Goal: Communication & Community: Answer question/provide support

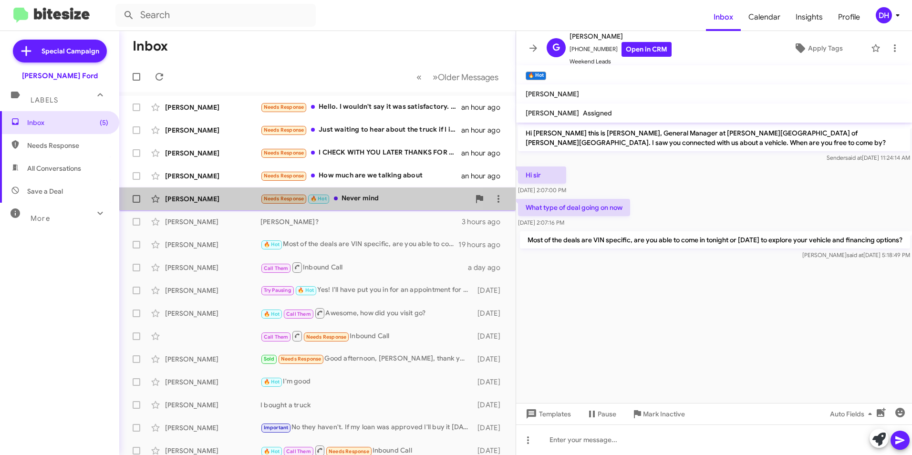
click at [371, 196] on div "Needs Response 🔥 Hot Never mind" at bounding box center [364, 198] width 209 height 11
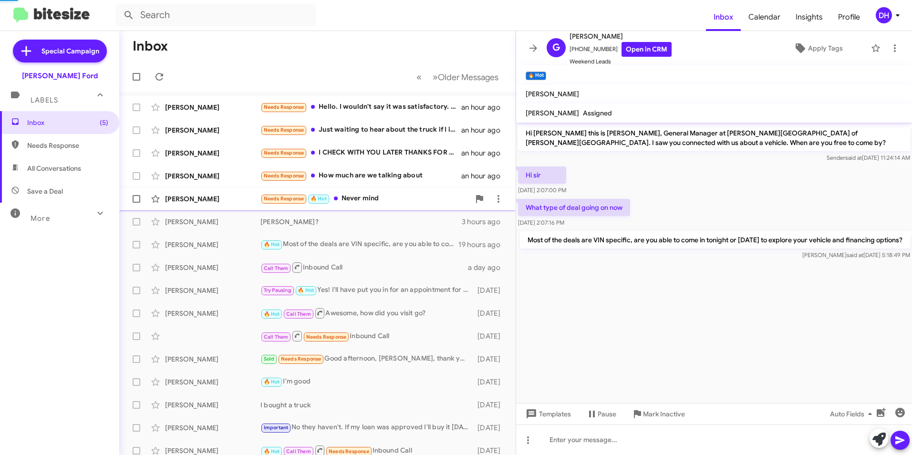
scroll to position [125, 0]
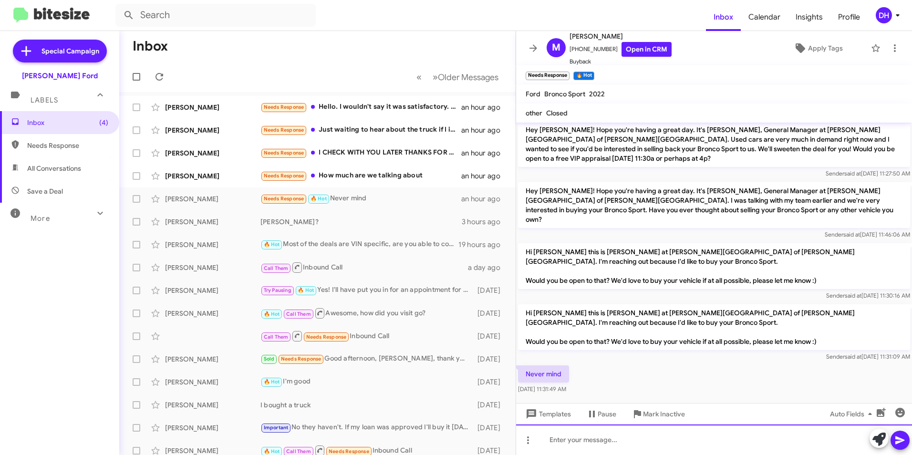
click at [671, 444] on div at bounding box center [714, 439] width 396 height 31
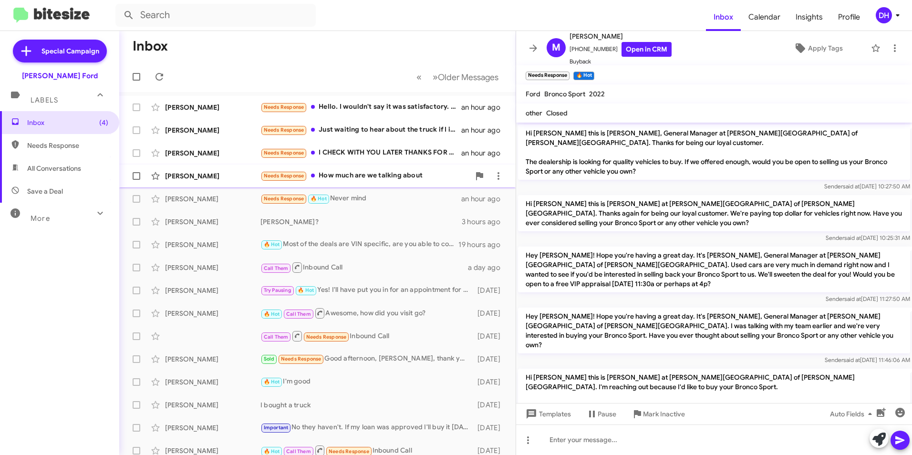
click at [387, 170] on div "[PERSON_NAME] Needs Response How much are we talking about an hour ago" at bounding box center [317, 175] width 381 height 19
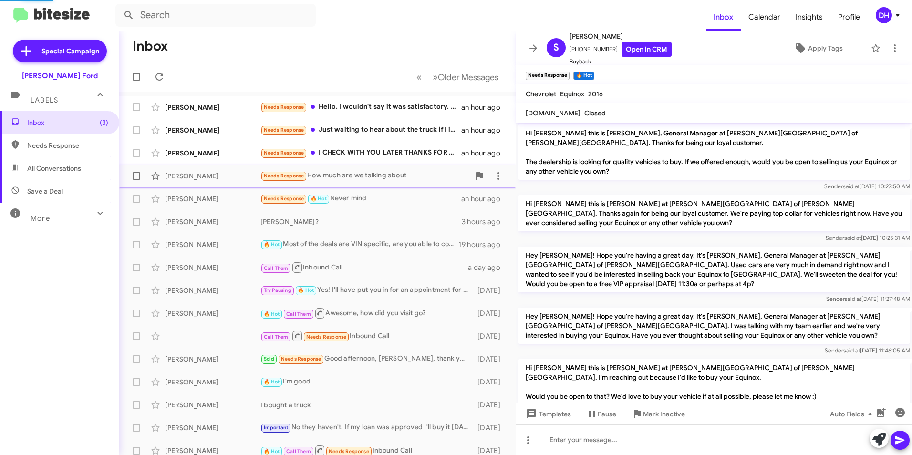
scroll to position [78, 0]
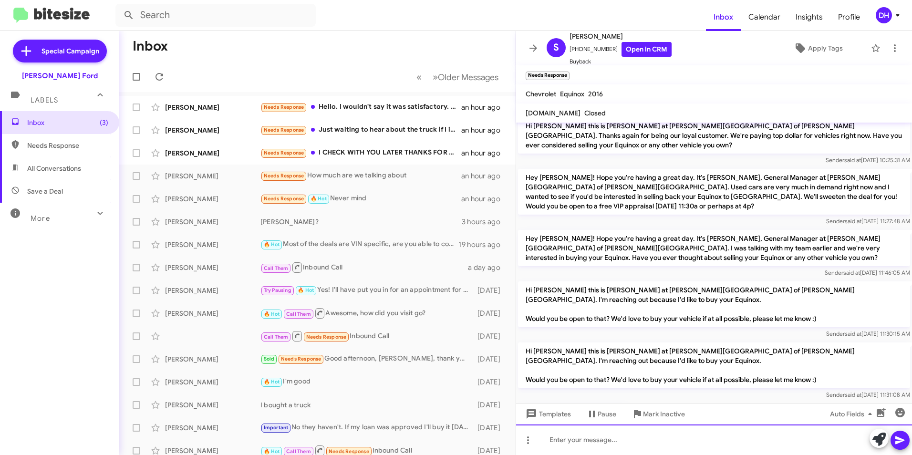
click at [597, 439] on div at bounding box center [714, 439] width 396 height 31
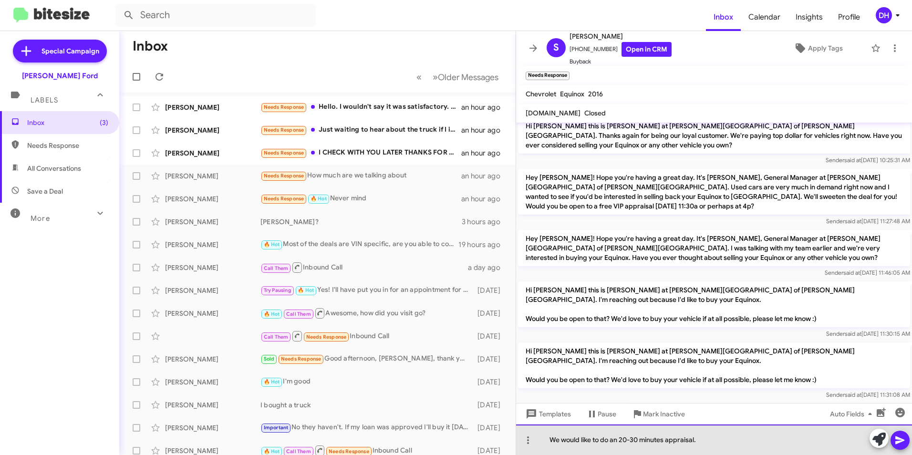
click at [709, 443] on div "We would like to do an 20-30 minutes appraisal." at bounding box center [714, 439] width 396 height 31
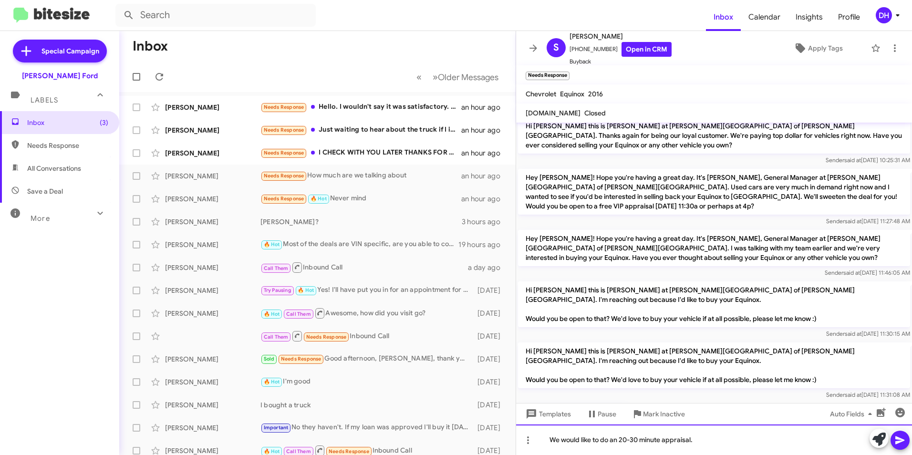
click at [706, 441] on div "We would like to do an 20-30 minute appraisal." at bounding box center [714, 439] width 396 height 31
click at [716, 444] on div "We would like to do an 20–30-minute appraisal." at bounding box center [714, 439] width 396 height 31
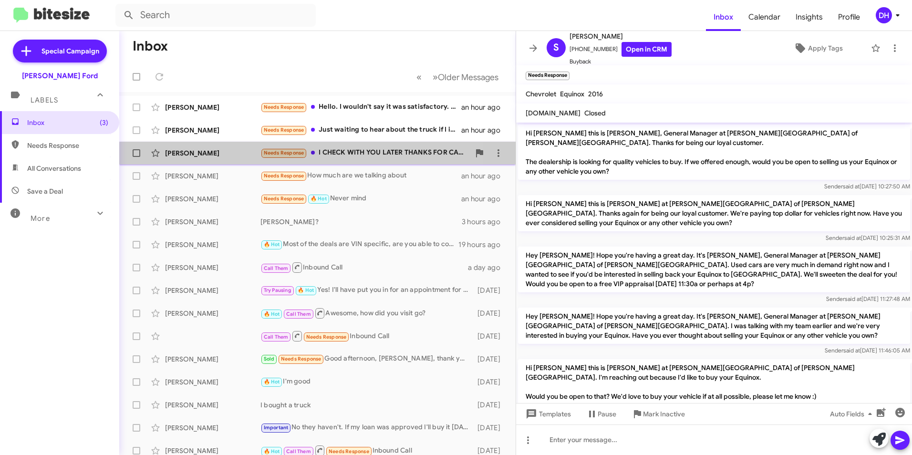
click at [345, 157] on div "Needs Response I CHECK WITH YOU LATER THANKS FOR CALL" at bounding box center [364, 152] width 209 height 11
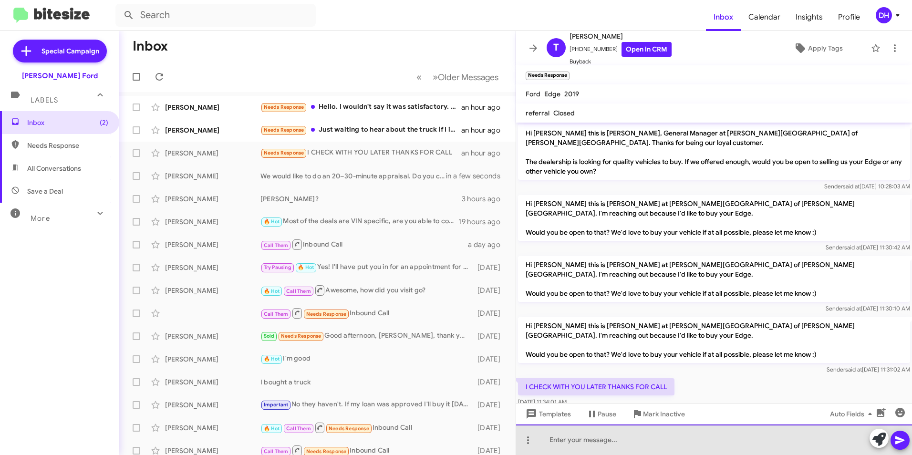
click at [597, 440] on div at bounding box center [714, 439] width 396 height 31
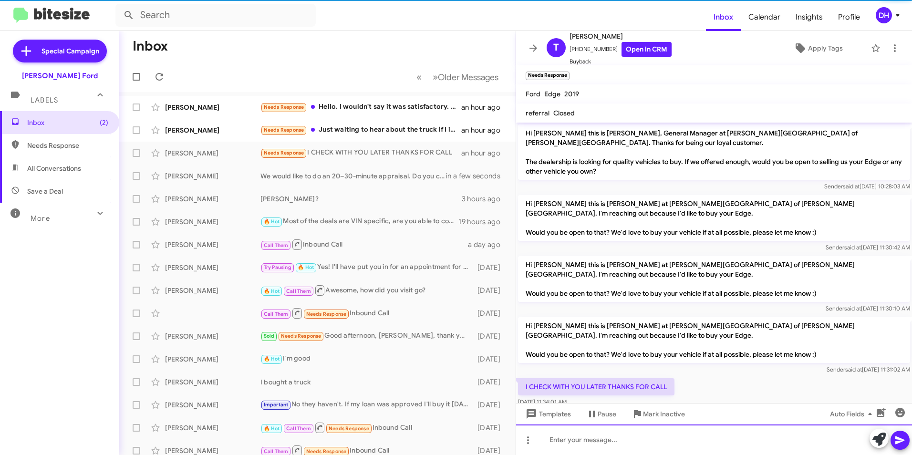
scroll to position [24, 0]
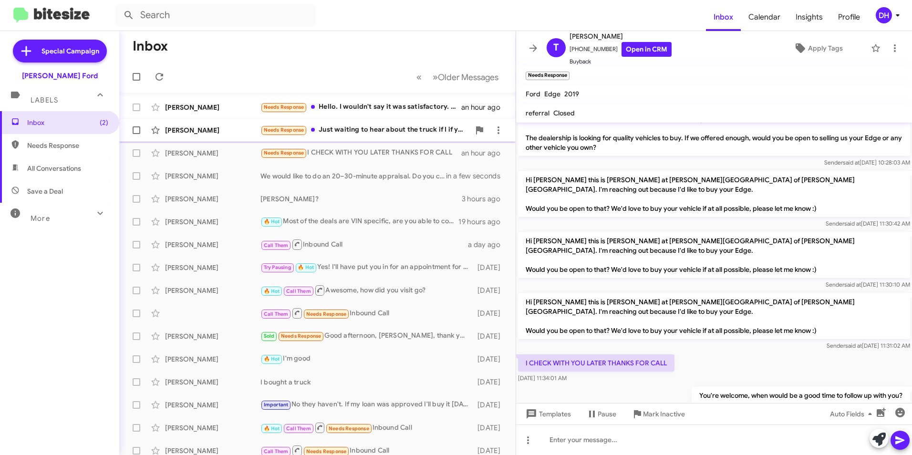
click at [345, 130] on div "Needs Response Just waiting to hear about the truck if I if you're gonna let me…" at bounding box center [364, 129] width 209 height 11
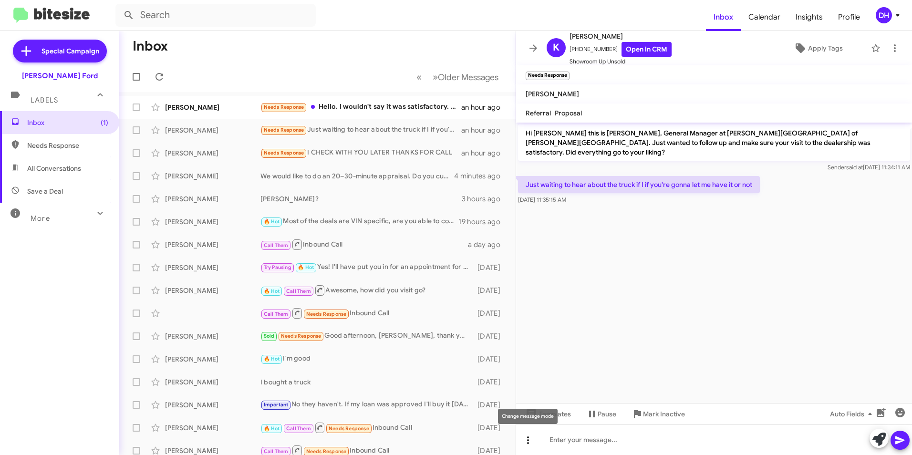
click at [530, 446] on button at bounding box center [527, 440] width 19 height 19
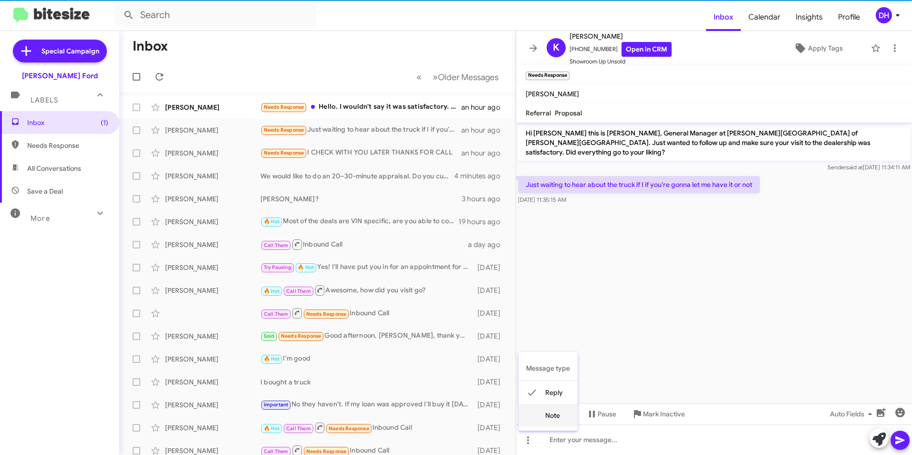
click at [550, 417] on button "note" at bounding box center [547, 415] width 59 height 23
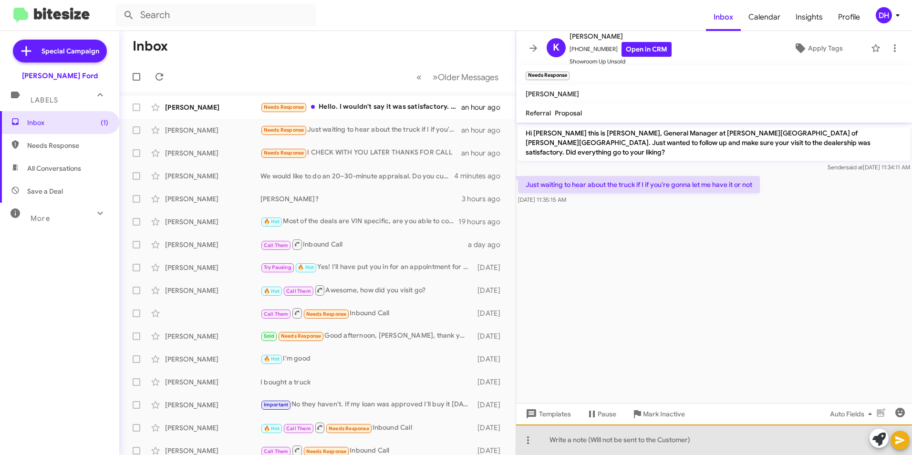
click at [638, 443] on div at bounding box center [714, 439] width 396 height 31
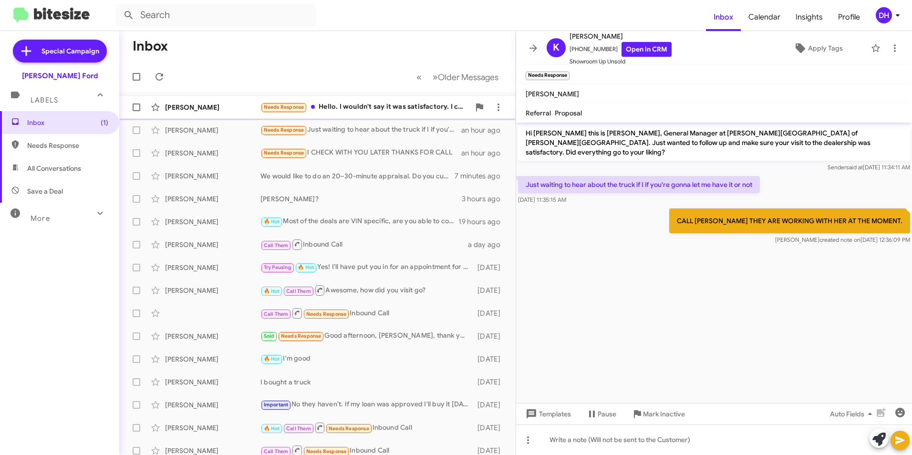
click at [373, 106] on div "Needs Response Hello. I wouldn't say it was satisfactory. I came in [DATE] even…" at bounding box center [364, 107] width 209 height 11
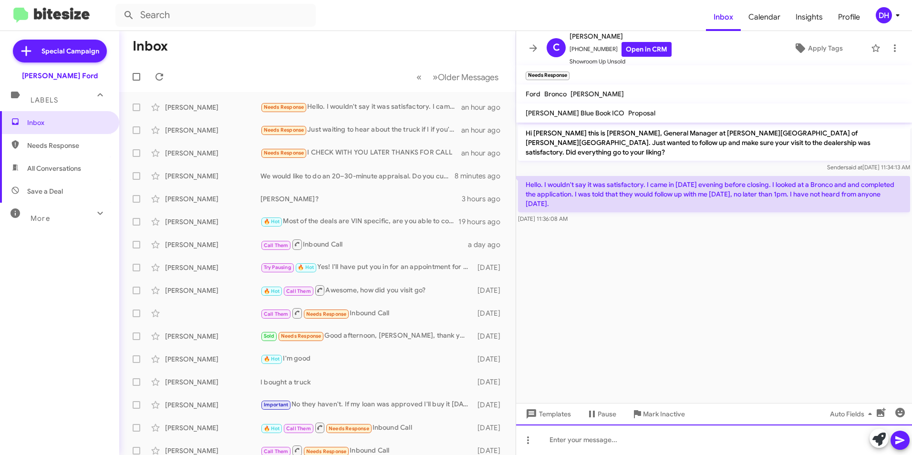
click at [598, 445] on div at bounding box center [714, 439] width 396 height 31
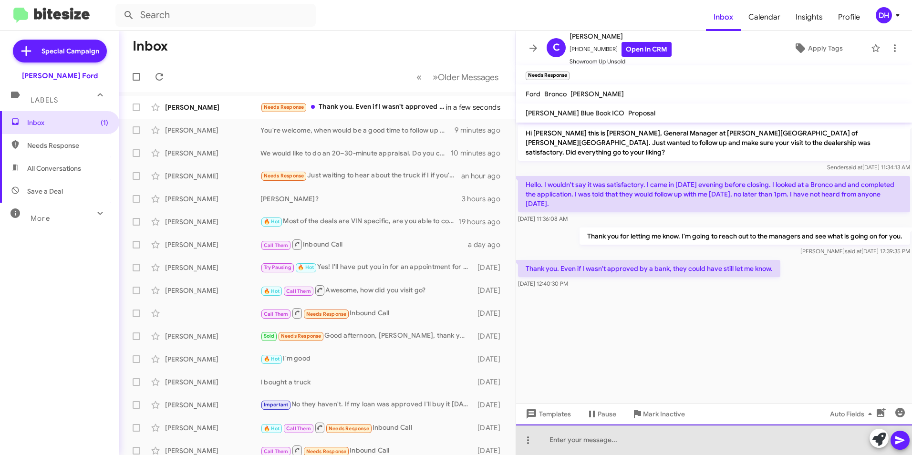
click at [590, 439] on div at bounding box center [714, 439] width 396 height 31
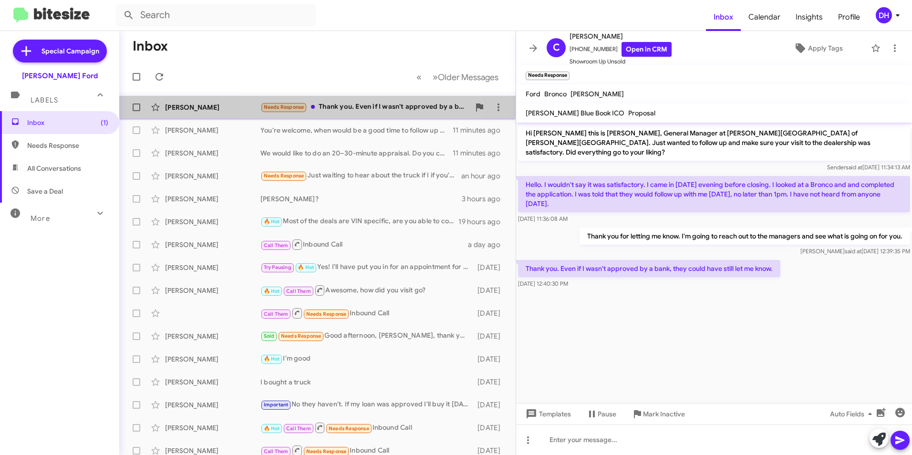
click at [372, 108] on div "Needs Response Thank you. Even if I wasn't approved by a bank, they could have …" at bounding box center [364, 107] width 209 height 11
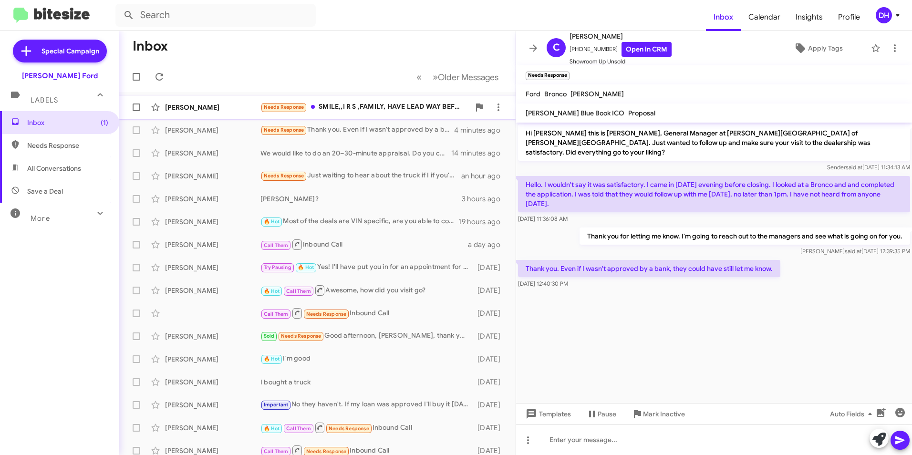
click at [390, 109] on div "Needs Response SMILE,,I R S ,FAMILY, HAVE LEAD WAY BEFORE I MAKE MOVE" at bounding box center [364, 107] width 209 height 11
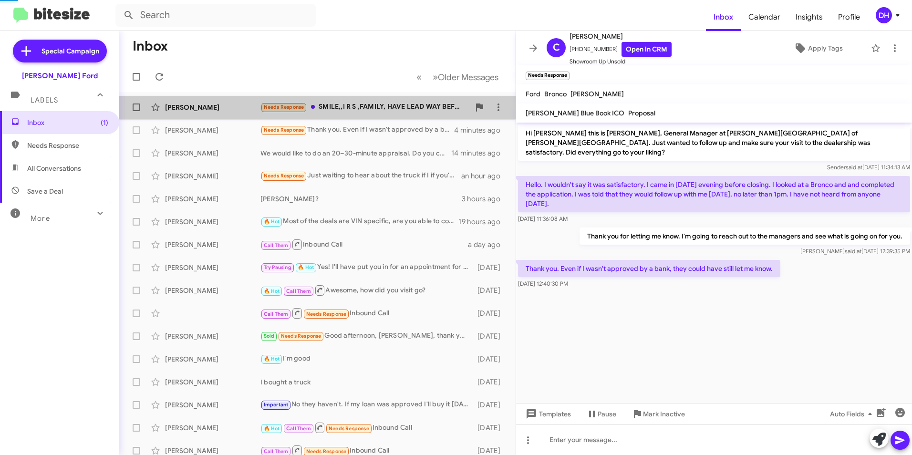
scroll to position [59, 0]
